Goal: Task Accomplishment & Management: Manage account settings

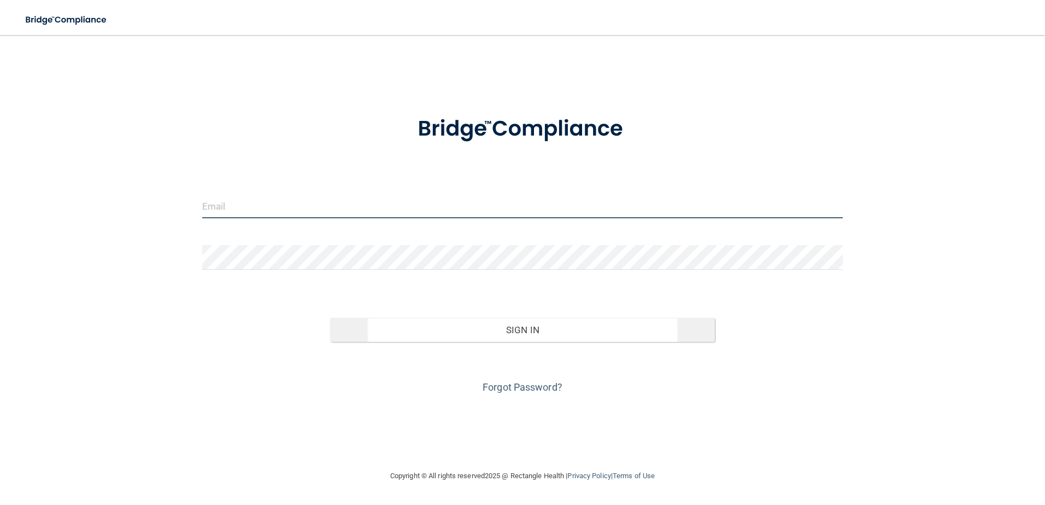
type input "[EMAIL_ADDRESS][DOMAIN_NAME]"
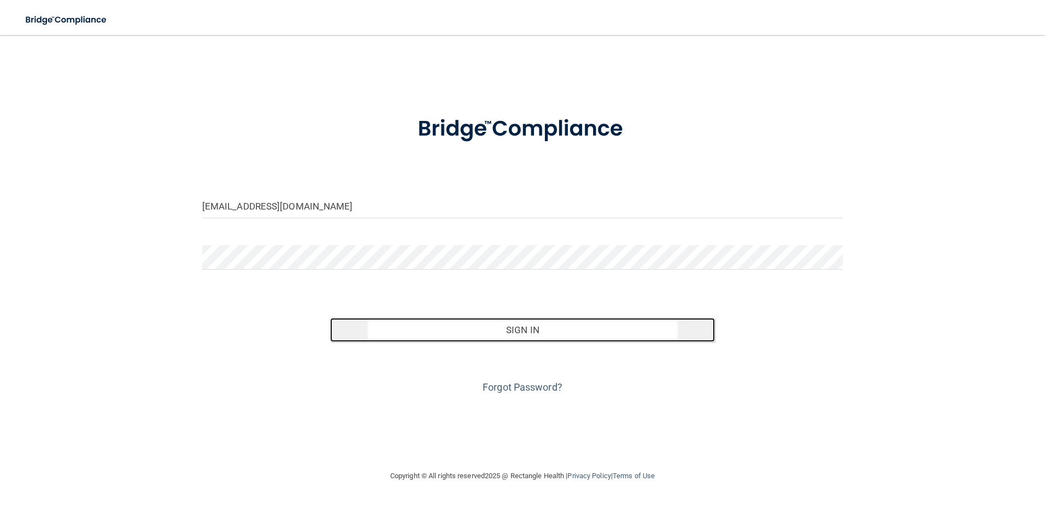
click at [477, 337] on button "Sign In" at bounding box center [522, 330] width 385 height 24
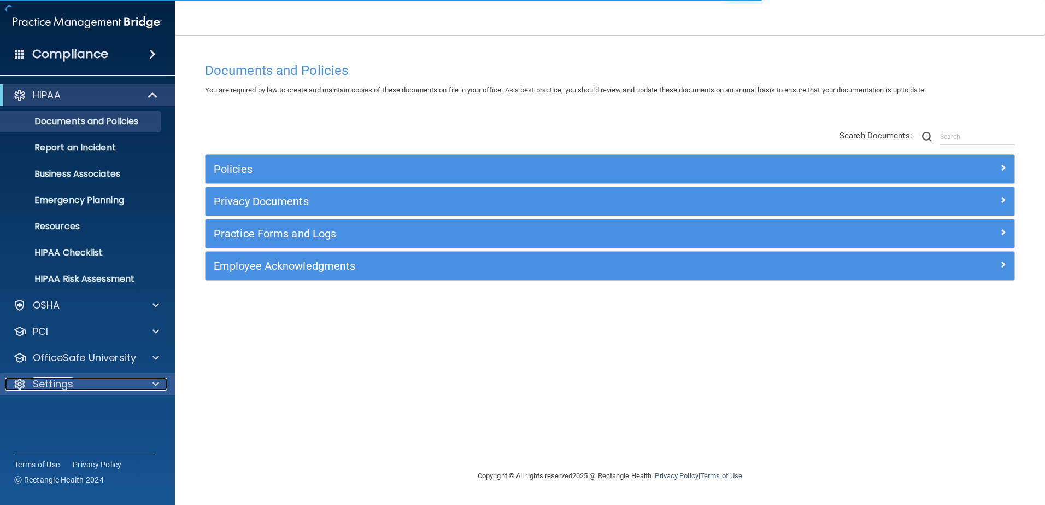
click at [157, 383] on span at bounding box center [156, 383] width 7 height 13
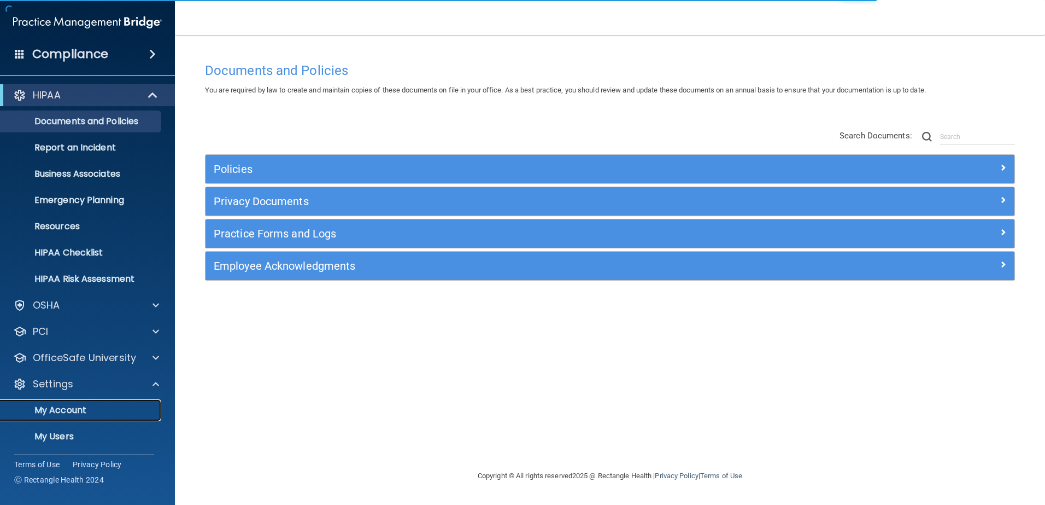
click at [85, 411] on p "My Account" at bounding box center [81, 410] width 149 height 11
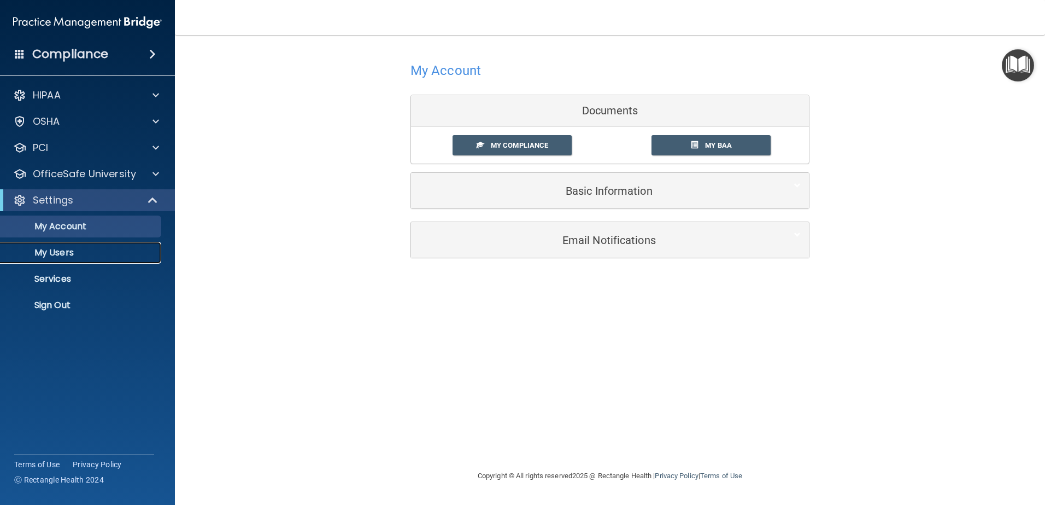
click at [50, 253] on p "My Users" at bounding box center [81, 252] width 149 height 11
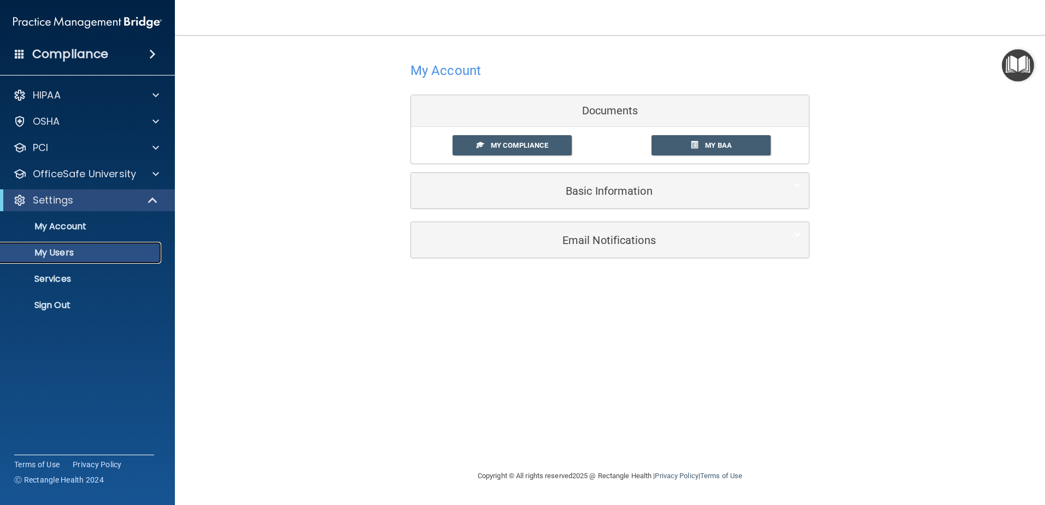
select select "20"
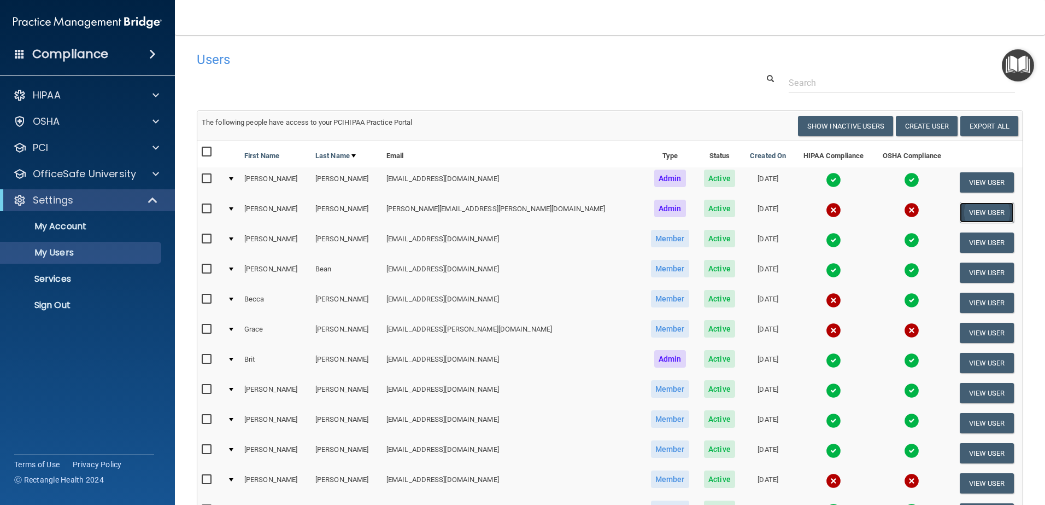
click at [966, 213] on button "View User" at bounding box center [987, 212] width 54 height 20
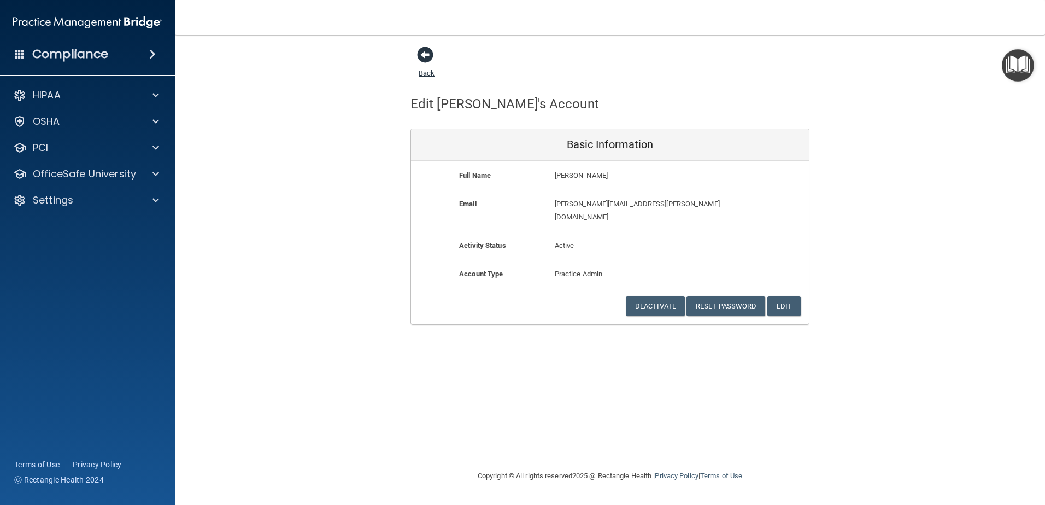
click at [425, 55] on span at bounding box center [425, 54] width 16 height 16
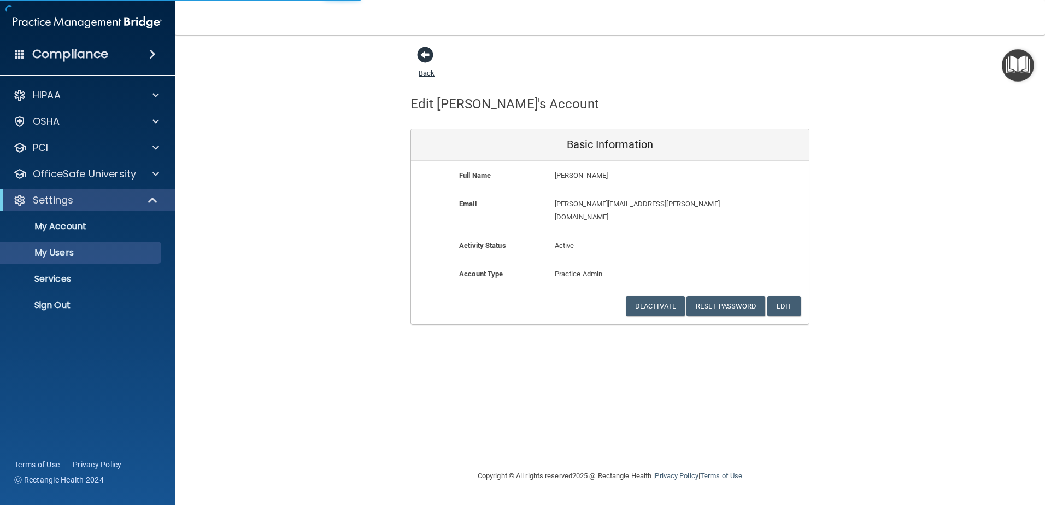
select select "20"
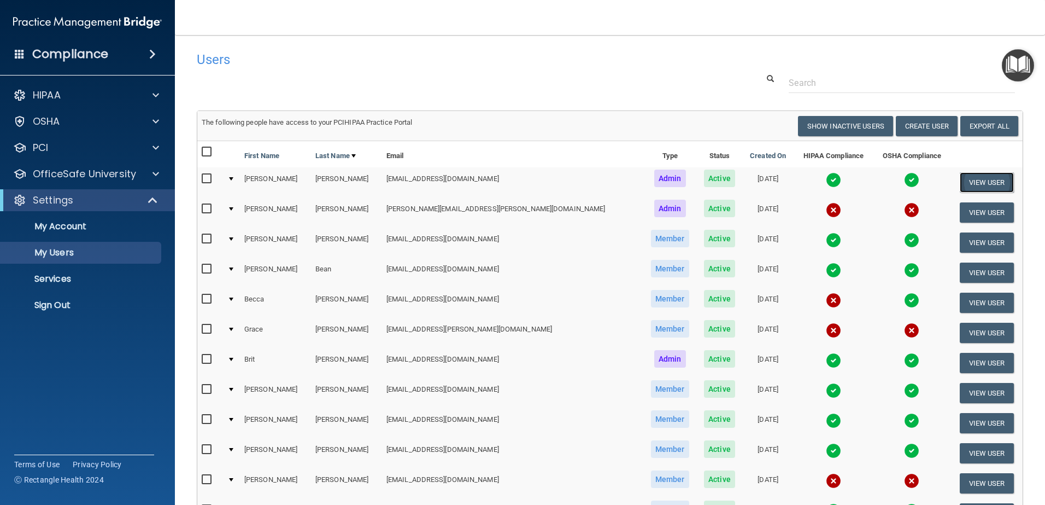
click at [963, 183] on button "View User" at bounding box center [987, 182] width 54 height 20
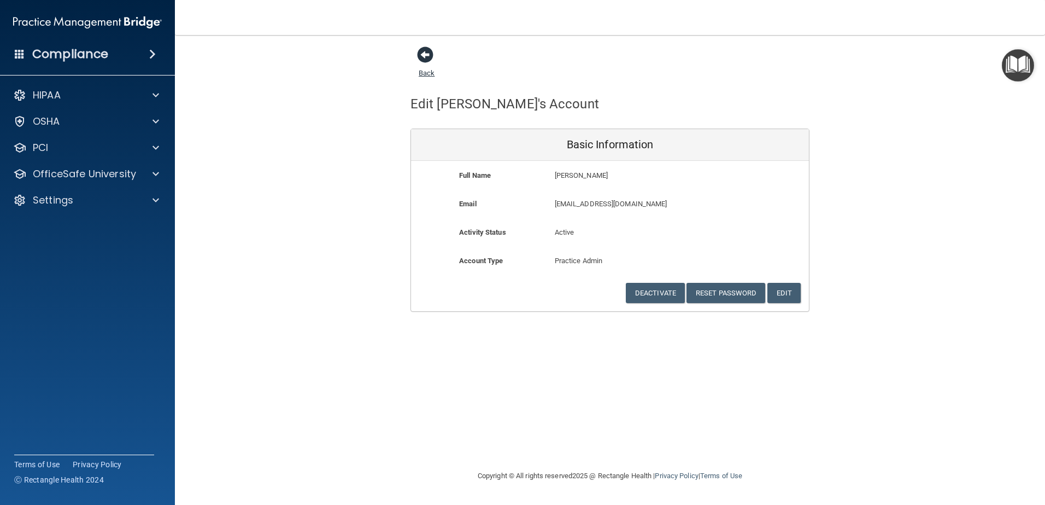
click at [424, 52] on span at bounding box center [425, 54] width 16 height 16
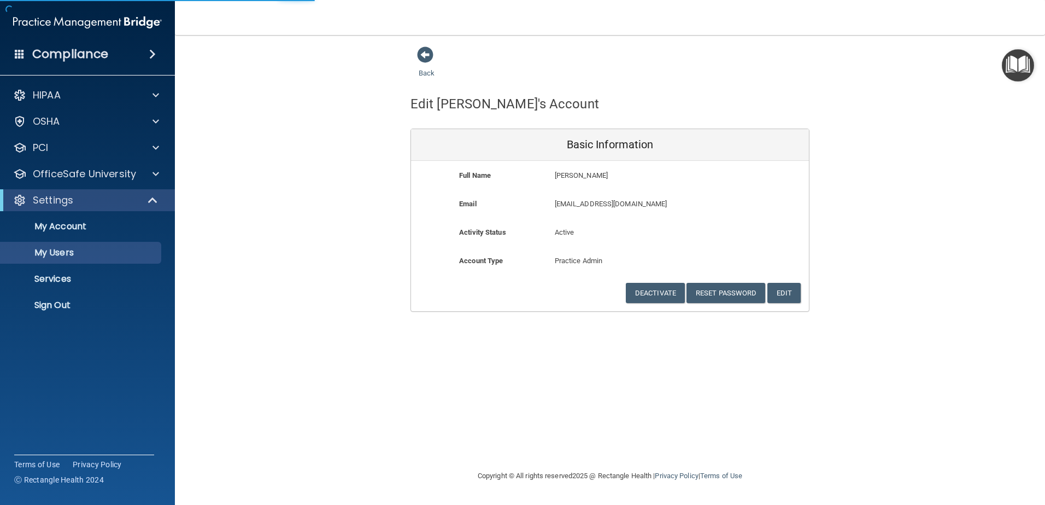
select select "20"
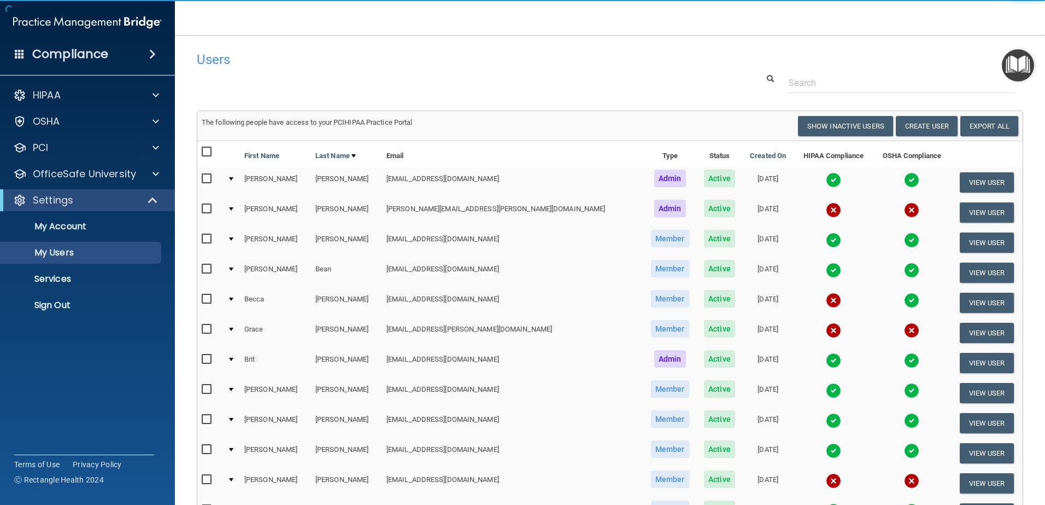
click at [209, 179] on input "checkbox" at bounding box center [208, 178] width 13 height 9
checkbox input "true"
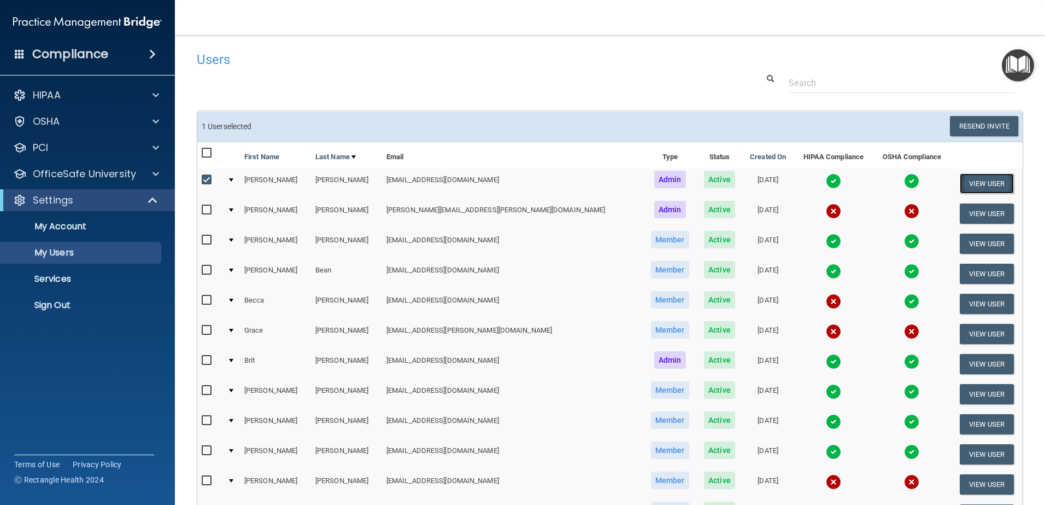
click at [963, 185] on button "View User" at bounding box center [987, 183] width 54 height 20
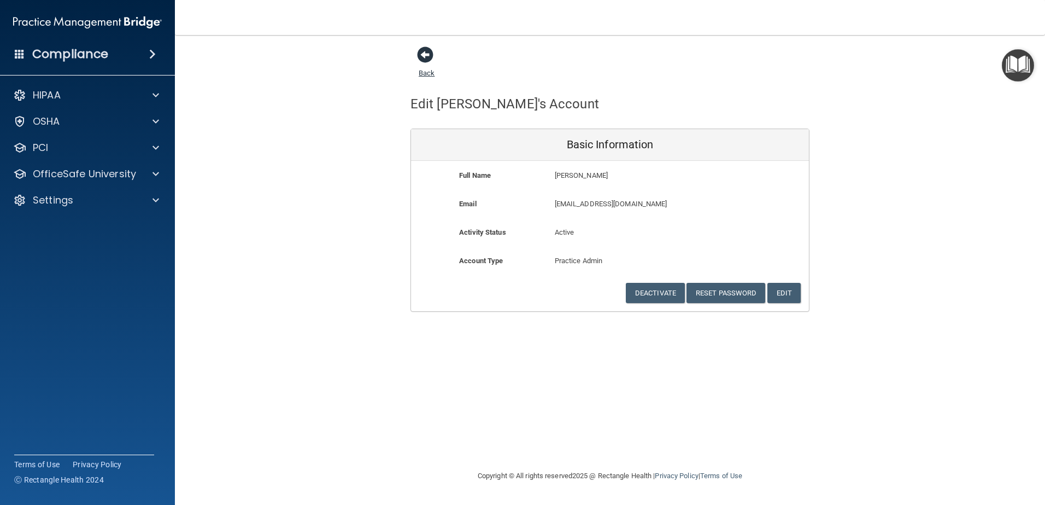
click at [429, 54] on span at bounding box center [425, 54] width 16 height 16
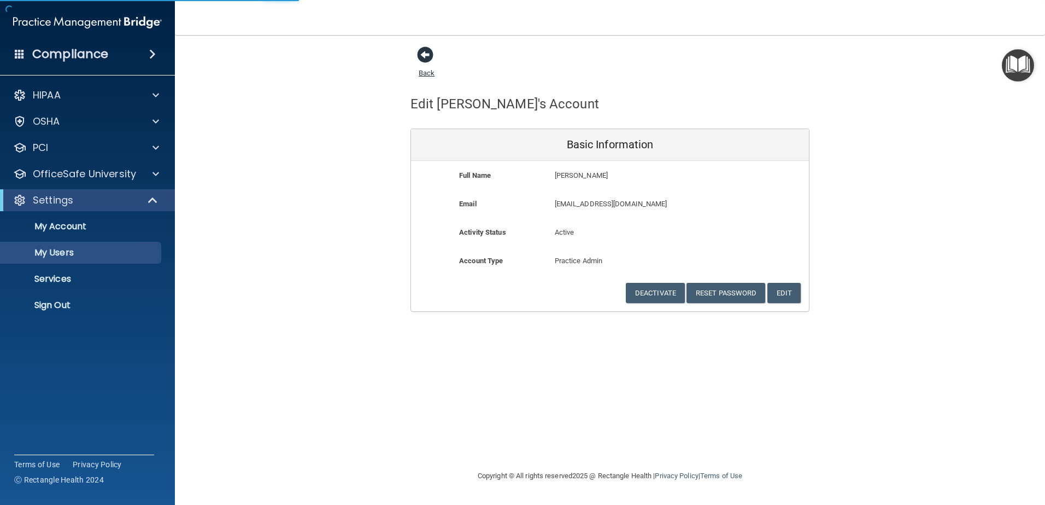
select select "20"
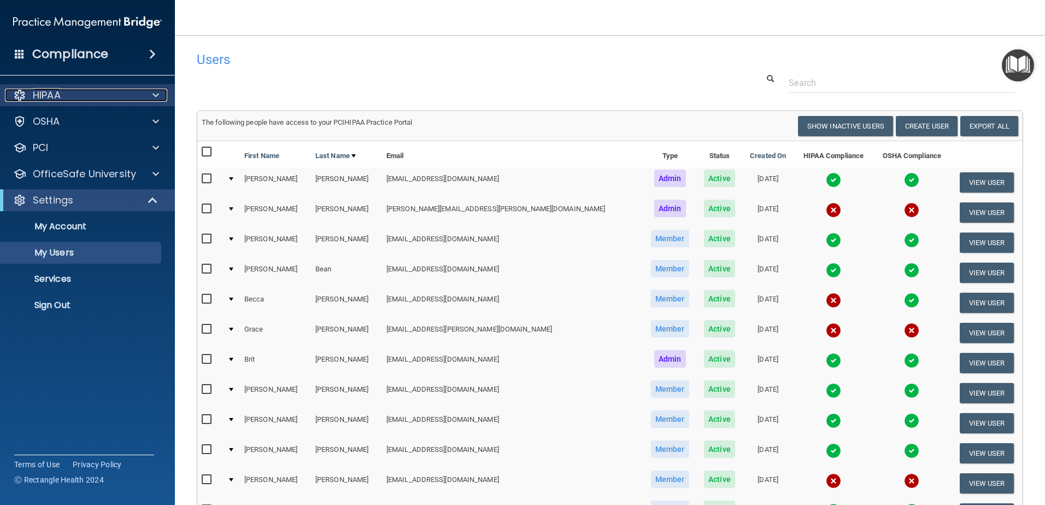
click at [154, 93] on span at bounding box center [156, 95] width 7 height 13
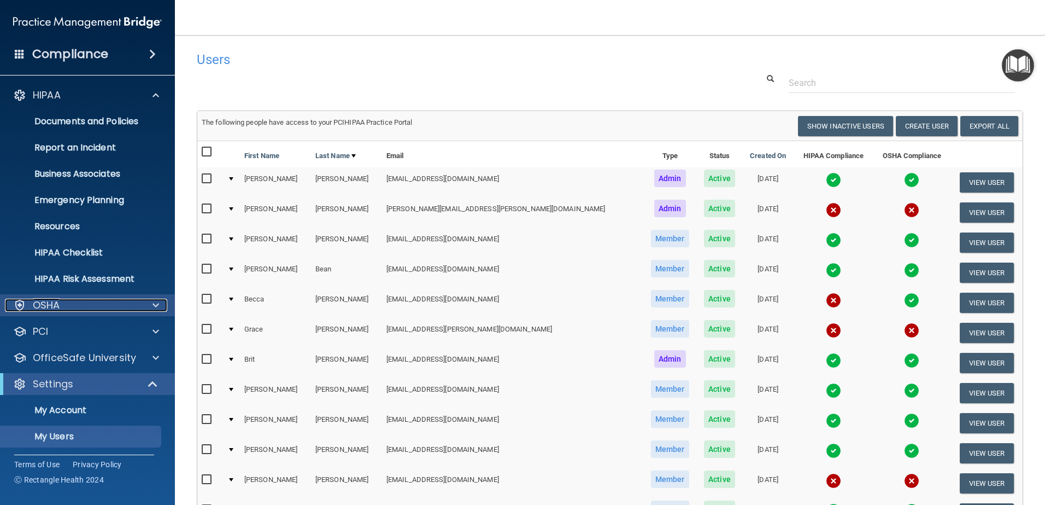
click at [155, 305] on span at bounding box center [156, 305] width 7 height 13
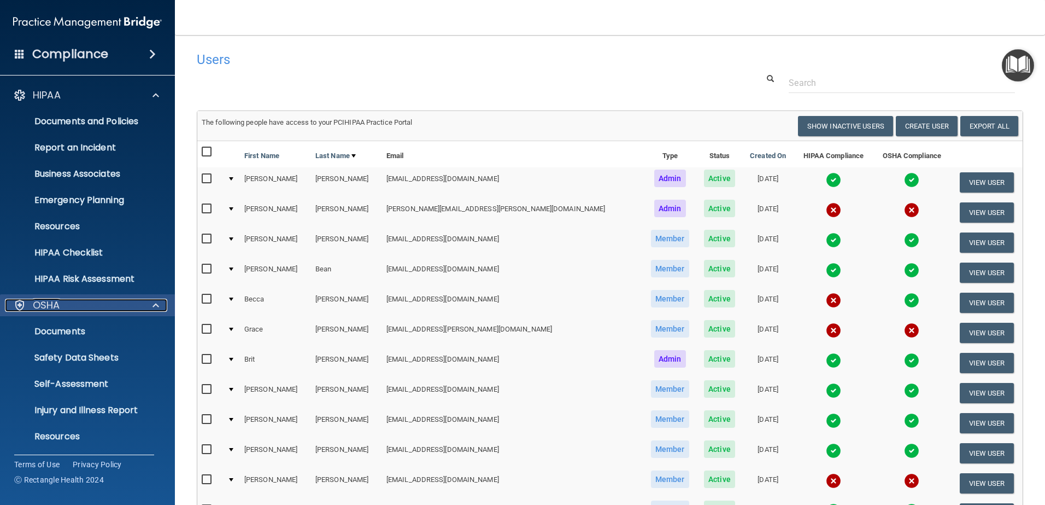
click at [156, 305] on span at bounding box center [156, 305] width 7 height 13
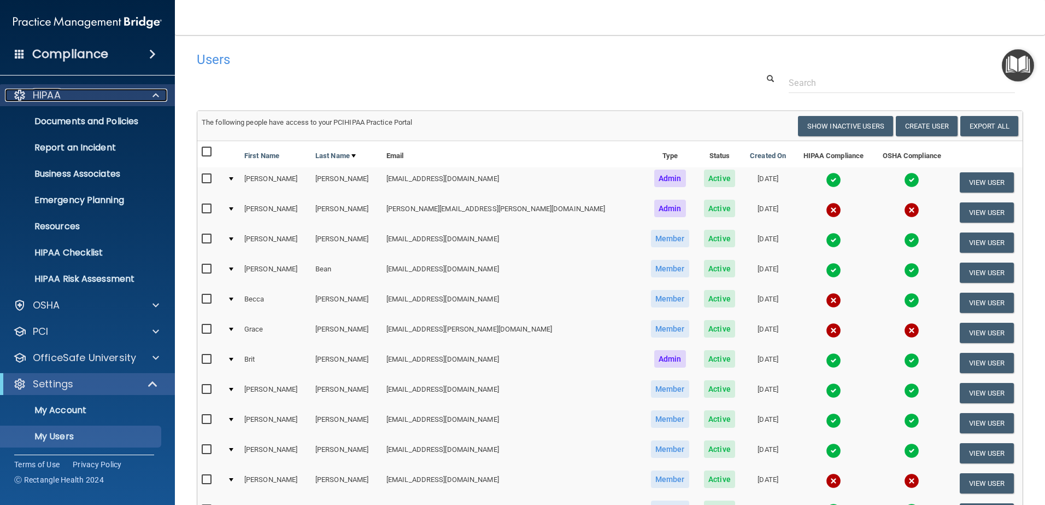
click at [155, 95] on span at bounding box center [156, 95] width 7 height 13
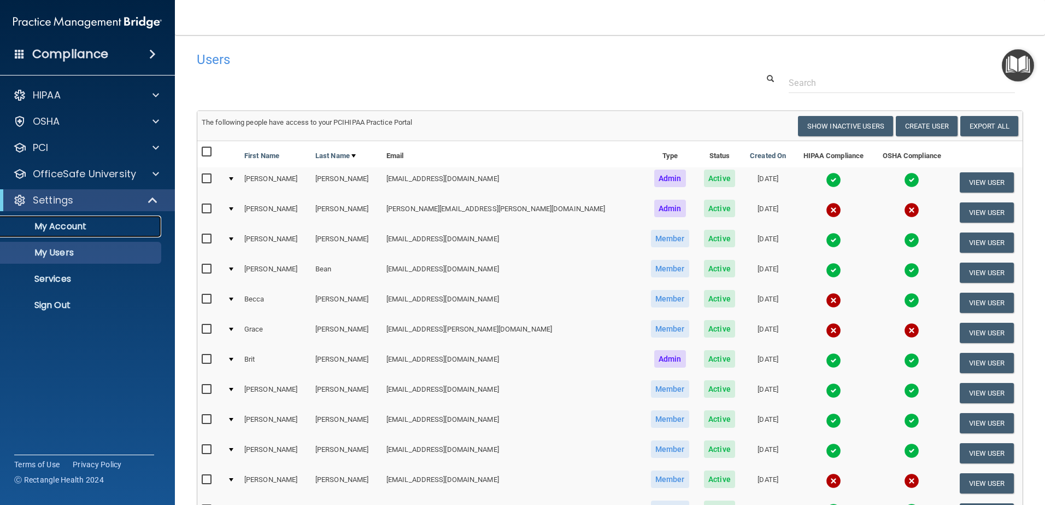
click at [81, 224] on p "My Account" at bounding box center [81, 226] width 149 height 11
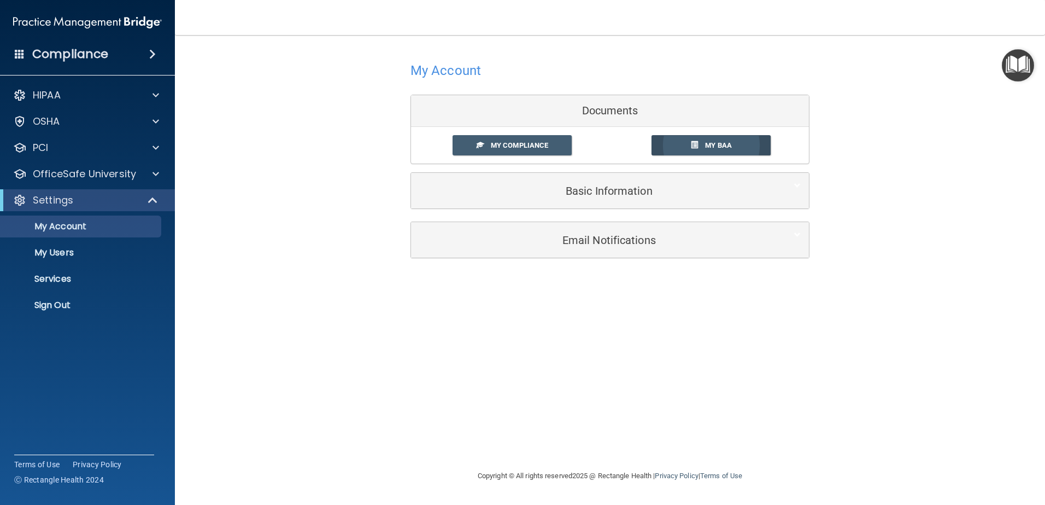
click at [710, 144] on span "My BAA" at bounding box center [718, 145] width 27 height 8
click at [513, 149] on span "My Compliance" at bounding box center [519, 145] width 57 height 8
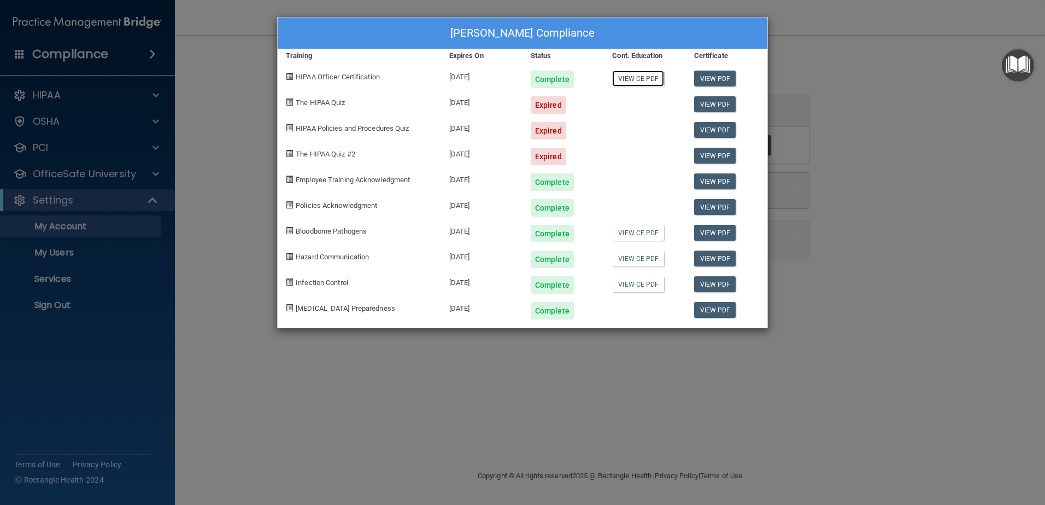
click at [640, 75] on link "View CE PDF" at bounding box center [638, 79] width 52 height 16
click at [640, 232] on link "View CE PDF" at bounding box center [638, 233] width 52 height 16
click at [715, 104] on link "View PDF" at bounding box center [715, 104] width 42 height 16
click at [816, 78] on div "[PERSON_NAME] Compliance Training Expires On Status Cont. Education Certificate…" at bounding box center [522, 252] width 1045 height 505
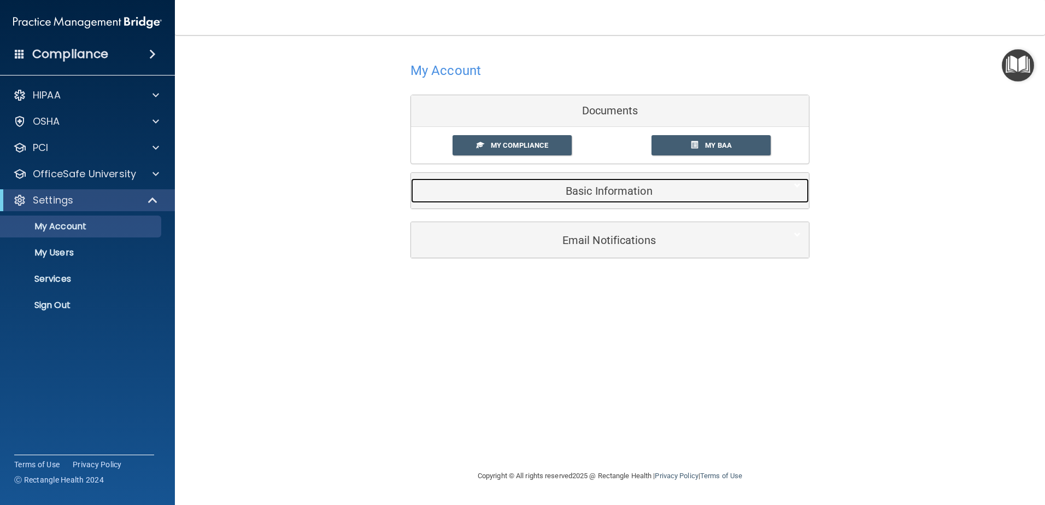
click at [583, 193] on h5 "Basic Information" at bounding box center [593, 191] width 348 height 12
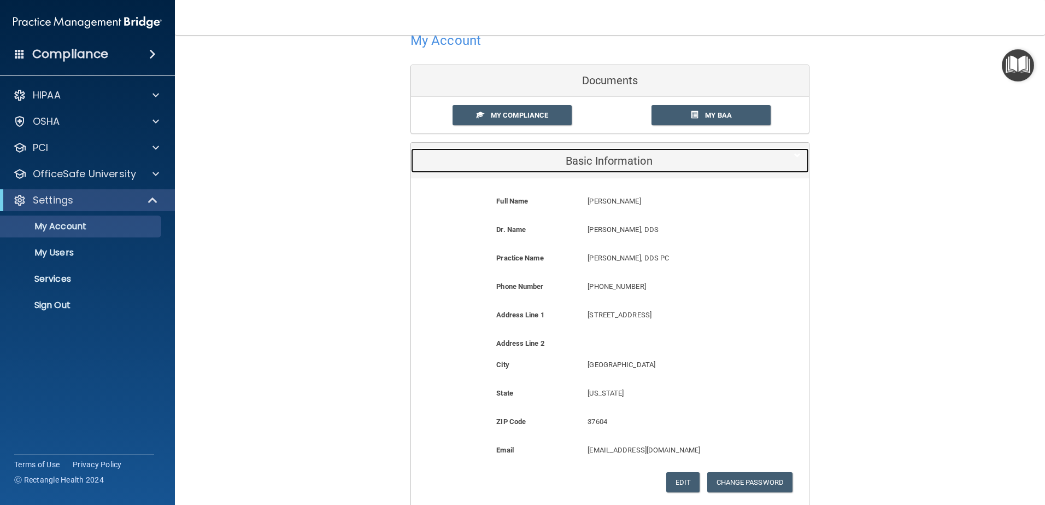
scroll to position [140, 0]
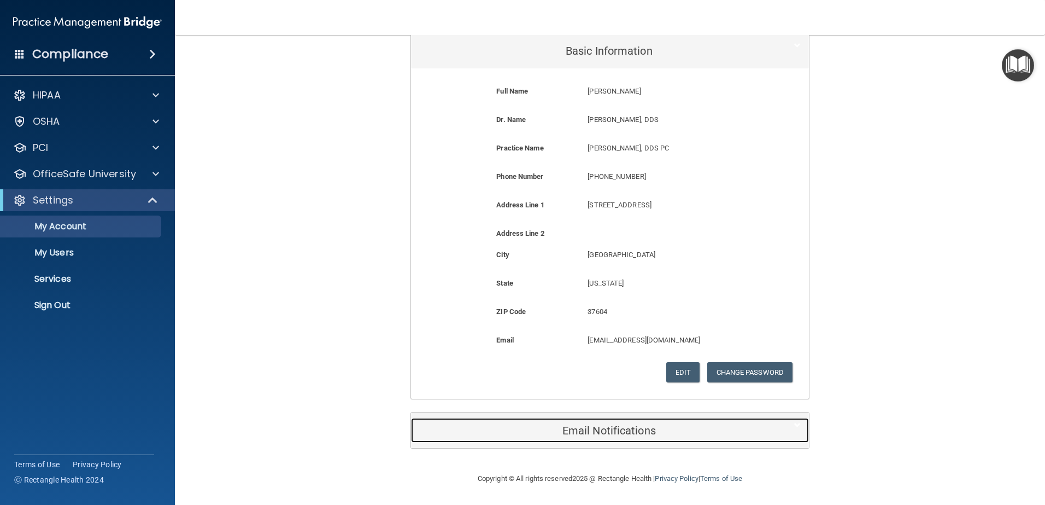
click at [674, 429] on h5 "Email Notifications" at bounding box center [593, 430] width 348 height 12
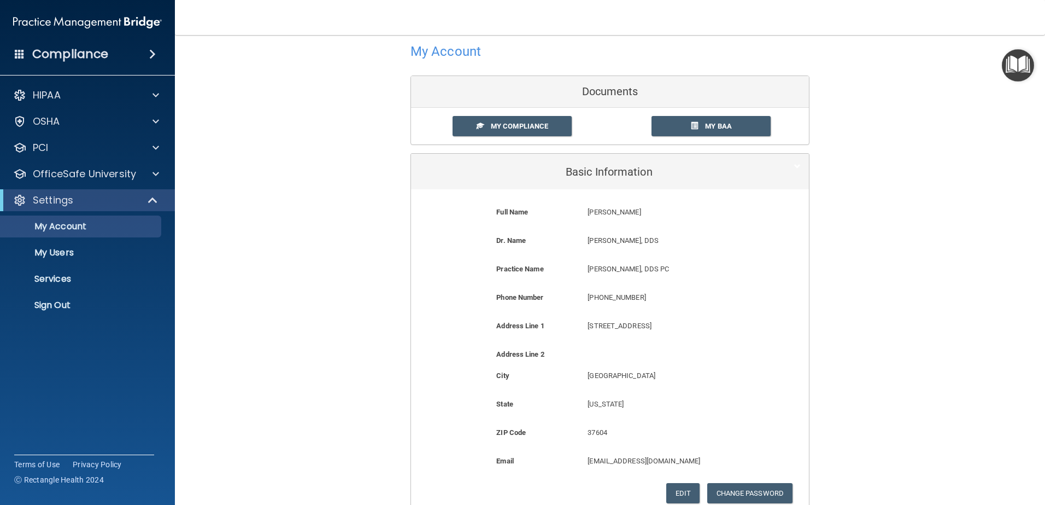
scroll to position [0, 0]
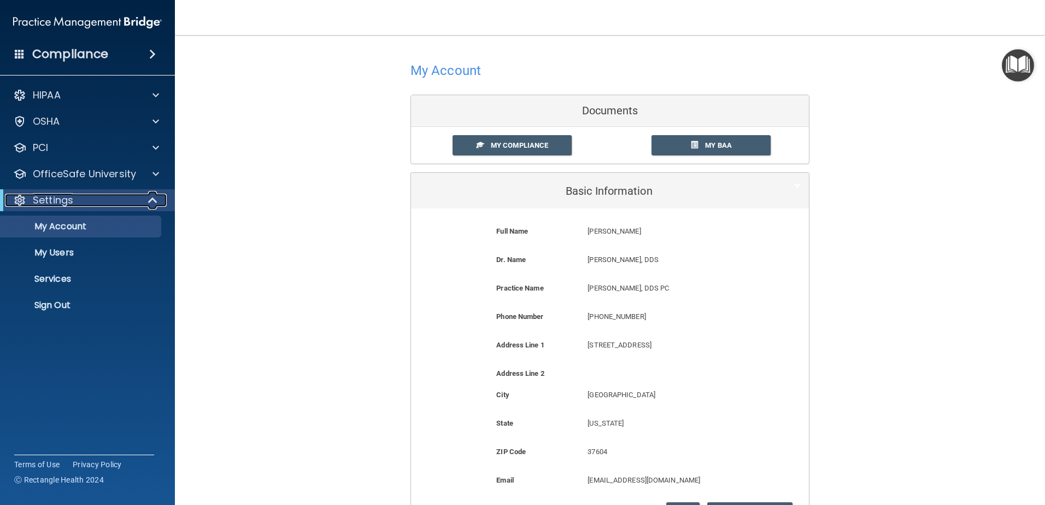
click at [85, 198] on div "Settings" at bounding box center [72, 200] width 135 height 13
click at [163, 198] on div at bounding box center [153, 200] width 27 height 13
click at [81, 228] on p "My Account" at bounding box center [81, 226] width 149 height 11
click at [510, 146] on span "My Compliance" at bounding box center [519, 145] width 57 height 8
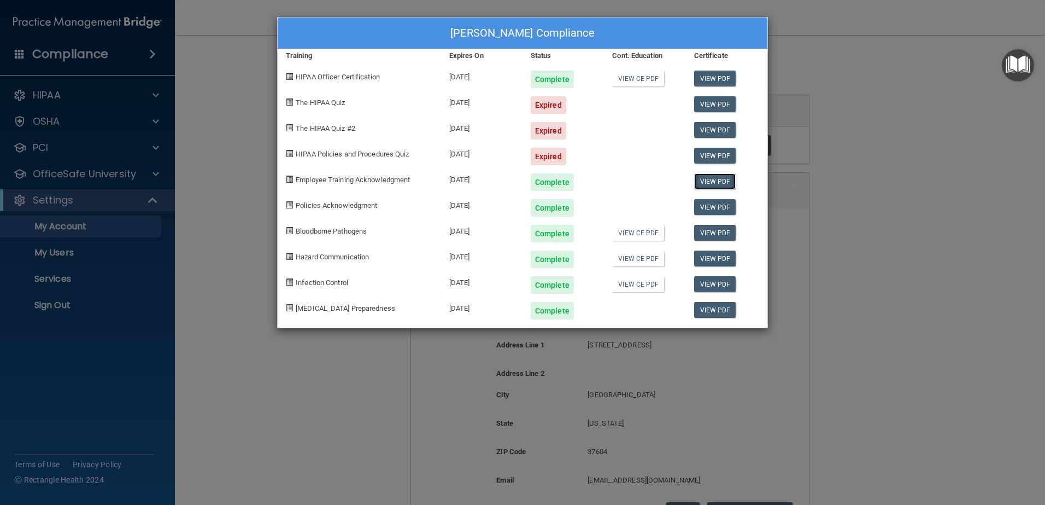
click at [716, 184] on link "View PDF" at bounding box center [715, 181] width 42 height 16
click at [845, 61] on div "[PERSON_NAME] Compliance Training Expires On Status Cont. Education Certificate…" at bounding box center [522, 252] width 1045 height 505
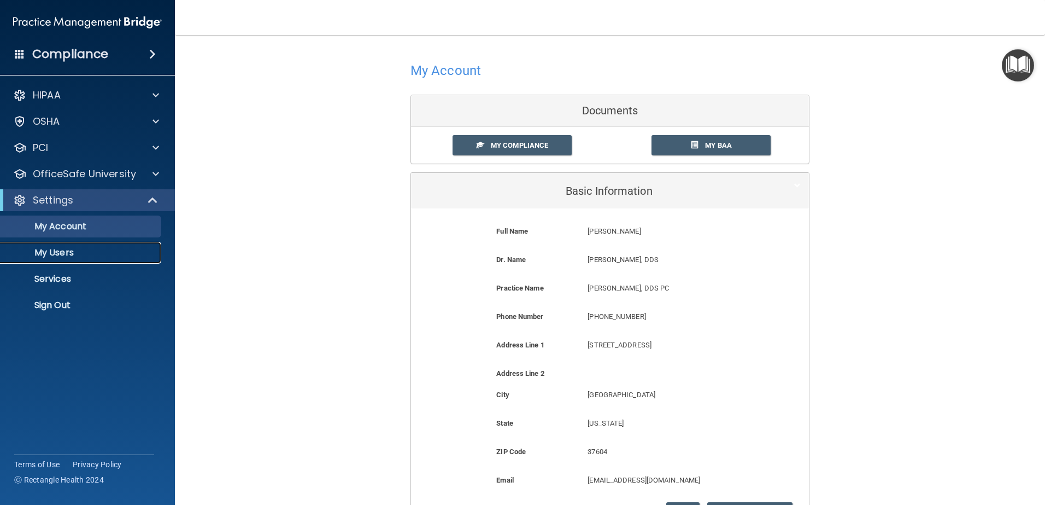
click at [77, 255] on p "My Users" at bounding box center [81, 252] width 149 height 11
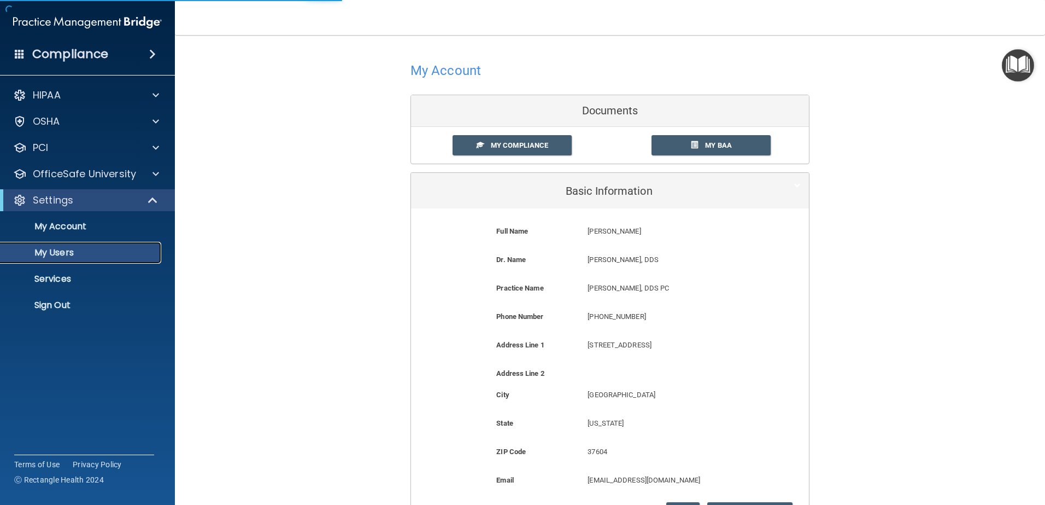
select select "20"
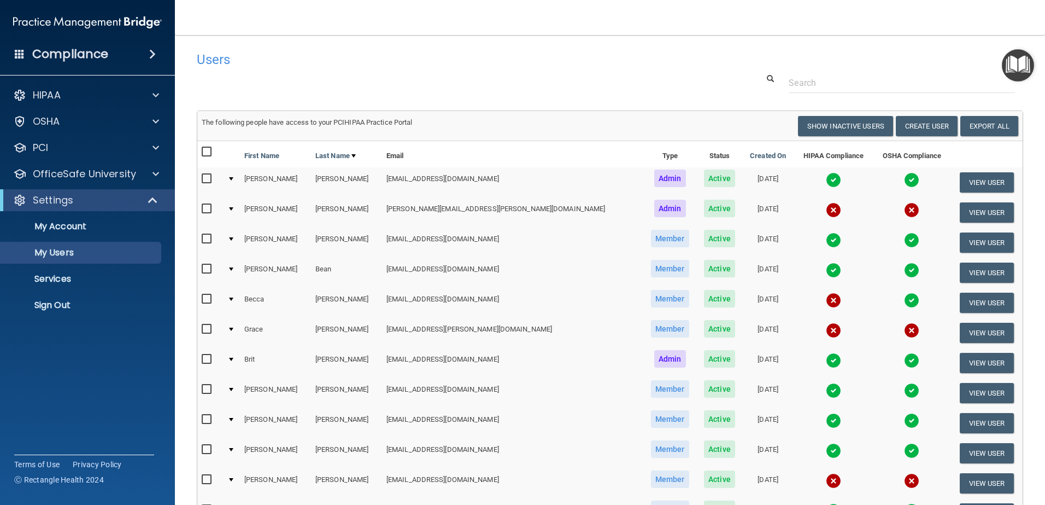
click at [207, 238] on input "checkbox" at bounding box center [208, 239] width 13 height 9
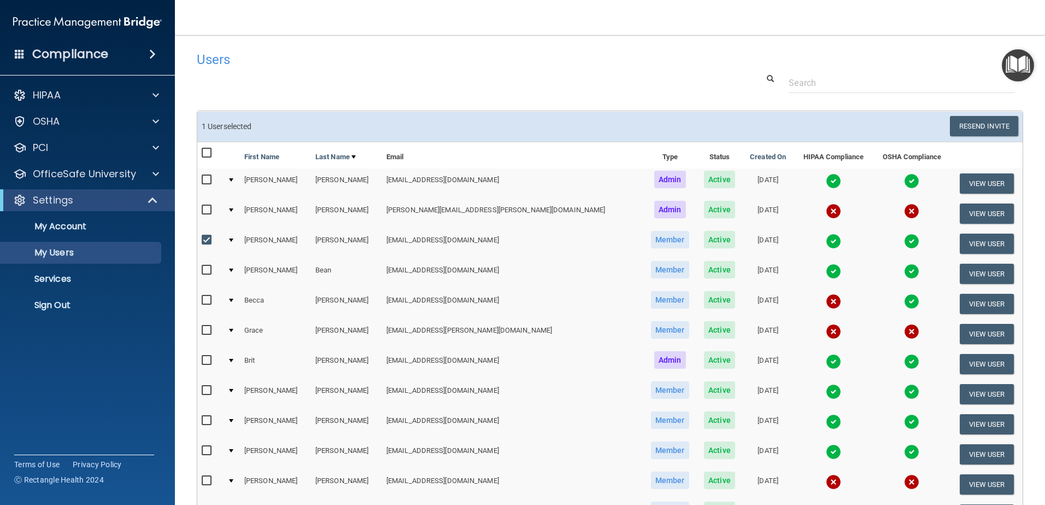
click at [212, 235] on label at bounding box center [209, 239] width 14 height 13
click at [212, 236] on input "checkbox" at bounding box center [208, 240] width 13 height 9
checkbox input "false"
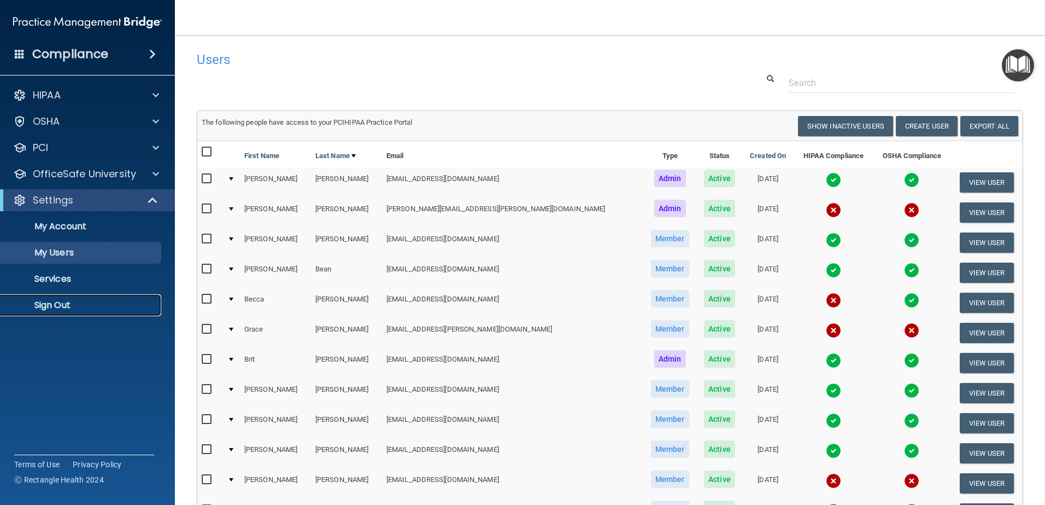
click at [49, 303] on p "Sign Out" at bounding box center [81, 305] width 149 height 11
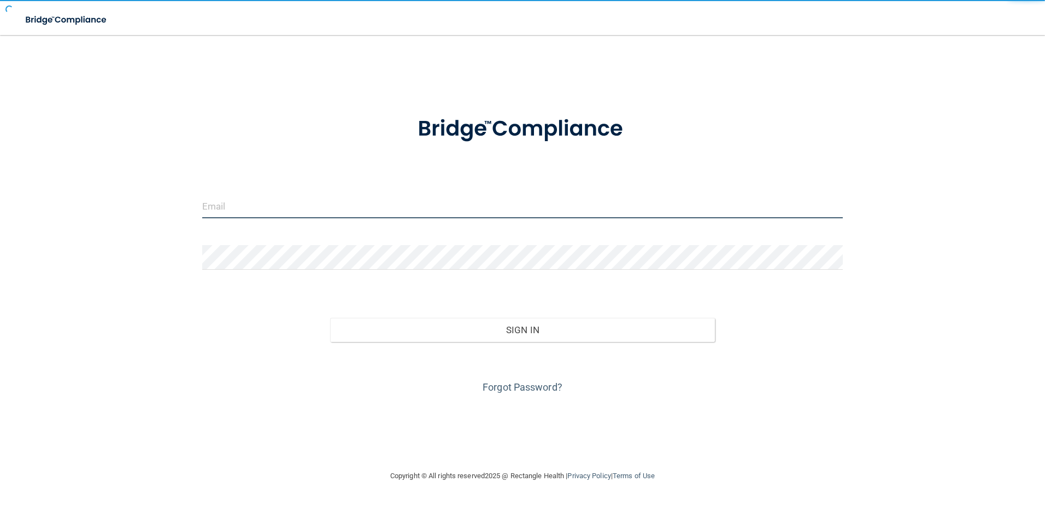
type input "[EMAIL_ADDRESS][DOMAIN_NAME]"
